Goal: Task Accomplishment & Management: Manage account settings

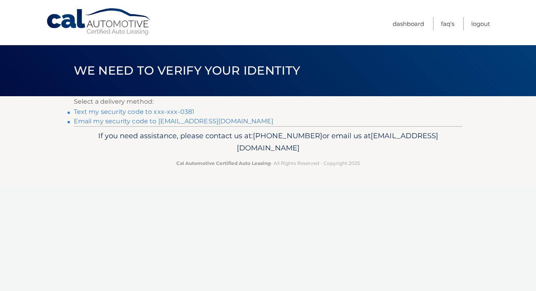
click at [138, 112] on link "Text my security code to xxx-xxx-0381" at bounding box center [134, 111] width 121 height 7
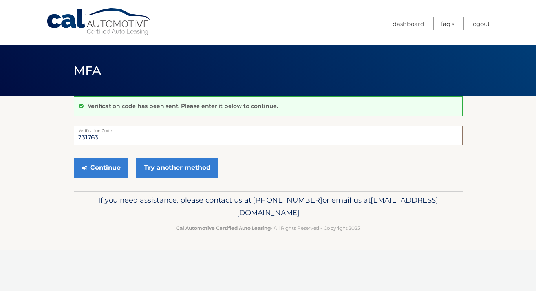
type input "231763"
click at [101, 167] on button "Continue" at bounding box center [101, 168] width 55 height 20
click at [110, 172] on button "Continue" at bounding box center [101, 168] width 55 height 20
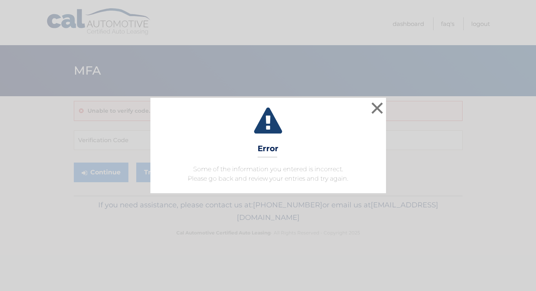
click at [127, 174] on div "× Error Some of the information you entered is incorrect. Please go back and re…" at bounding box center [268, 145] width 530 height 95
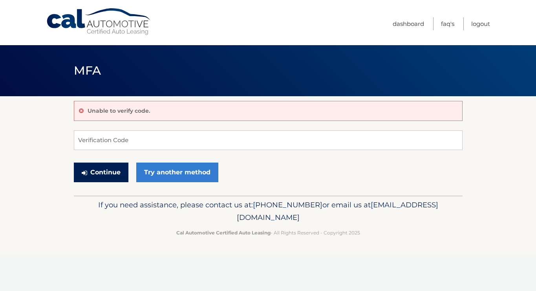
click at [119, 174] on button "Continue" at bounding box center [101, 173] width 55 height 20
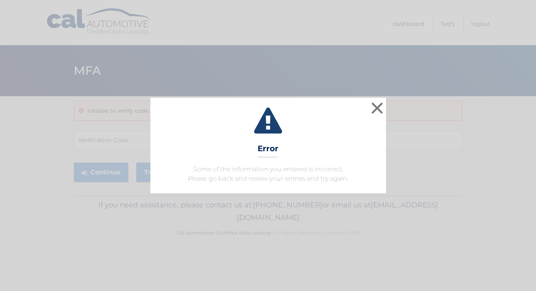
click at [376, 103] on button "×" at bounding box center [378, 108] width 16 height 16
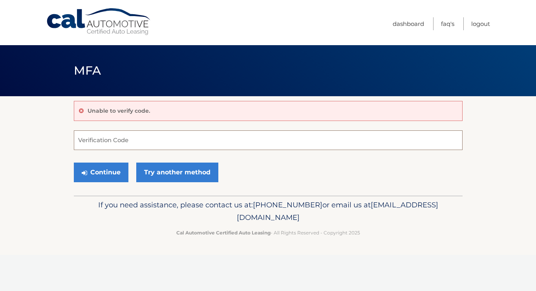
click at [195, 141] on input "Verification Code" at bounding box center [268, 140] width 389 height 20
type input "231763"
click at [99, 177] on button "Continue" at bounding box center [101, 173] width 55 height 20
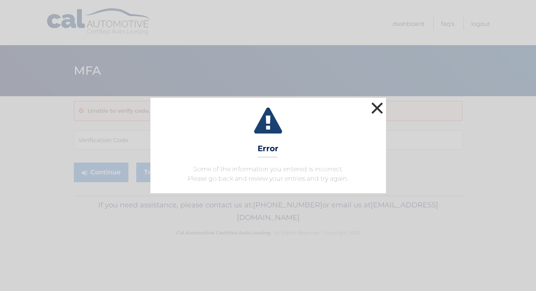
click at [379, 107] on button "×" at bounding box center [378, 108] width 16 height 16
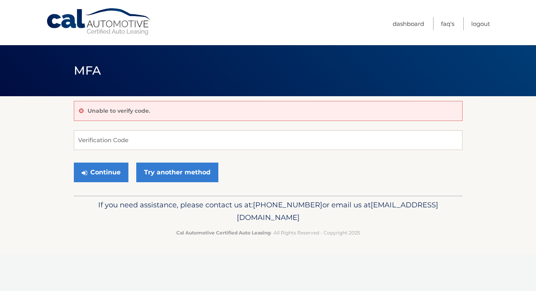
scroll to position [0, 0]
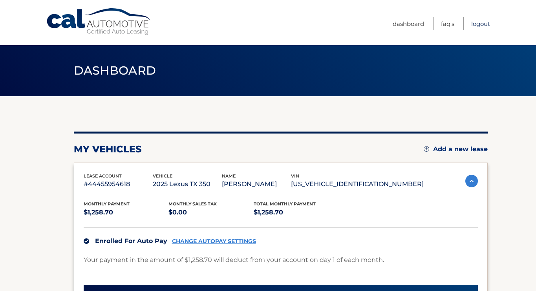
click at [479, 22] on link "Logout" at bounding box center [480, 23] width 19 height 13
